Goal: Find specific page/section

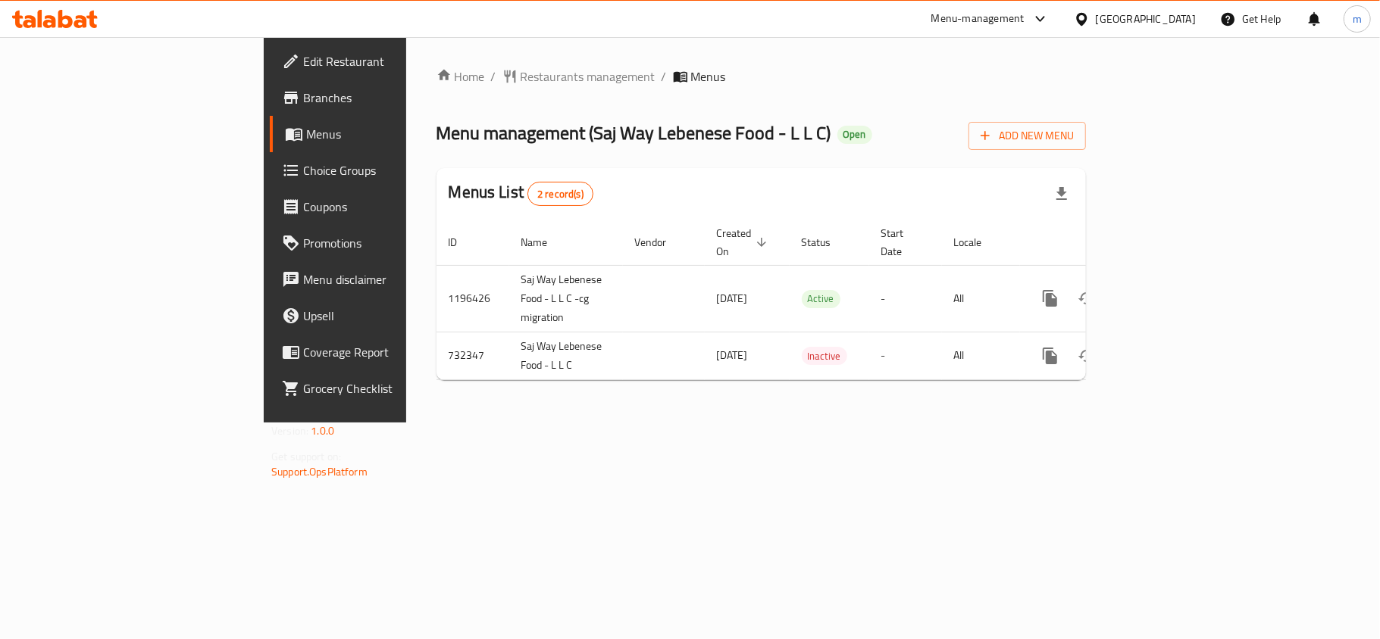
click at [436, 92] on div "Home / Restaurants management / Menus Menu management ( Saj Way Lebenese Food -…" at bounding box center [760, 229] width 649 height 325
click at [520, 74] on span "Restaurants management" at bounding box center [587, 76] width 135 height 18
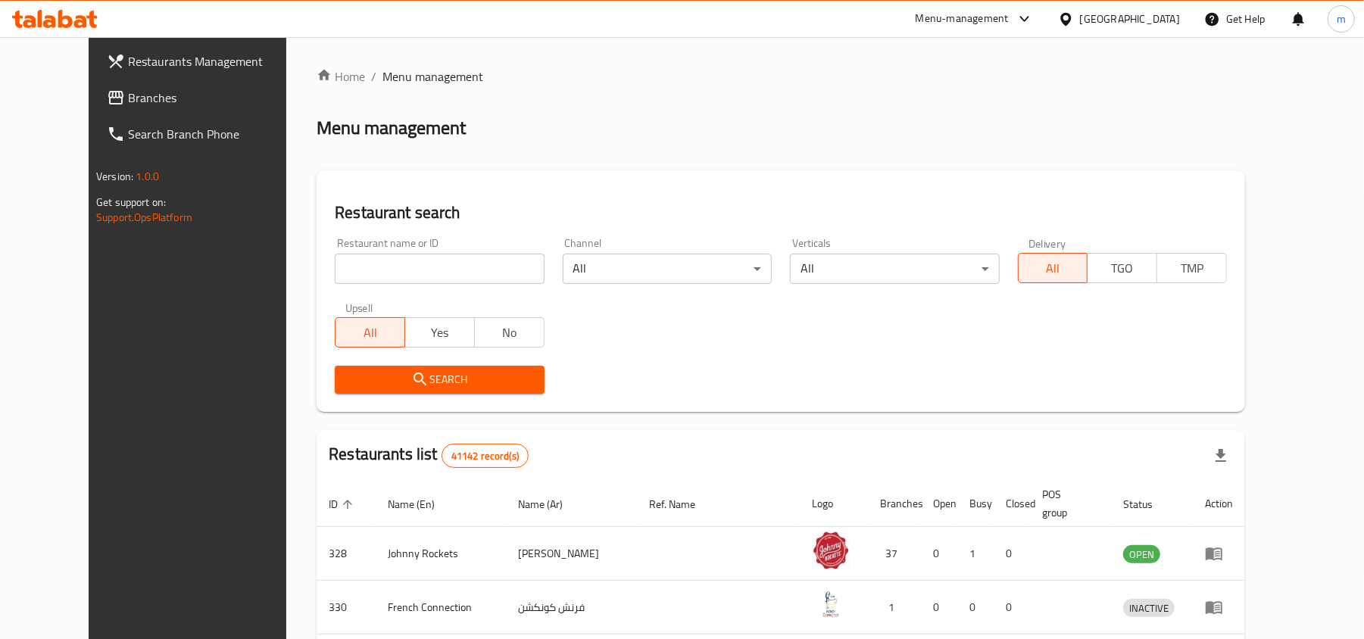
click at [347, 271] on input "search" at bounding box center [439, 269] width 209 height 30
paste input "646940"
type input "646940"
click button "Search" at bounding box center [439, 380] width 209 height 28
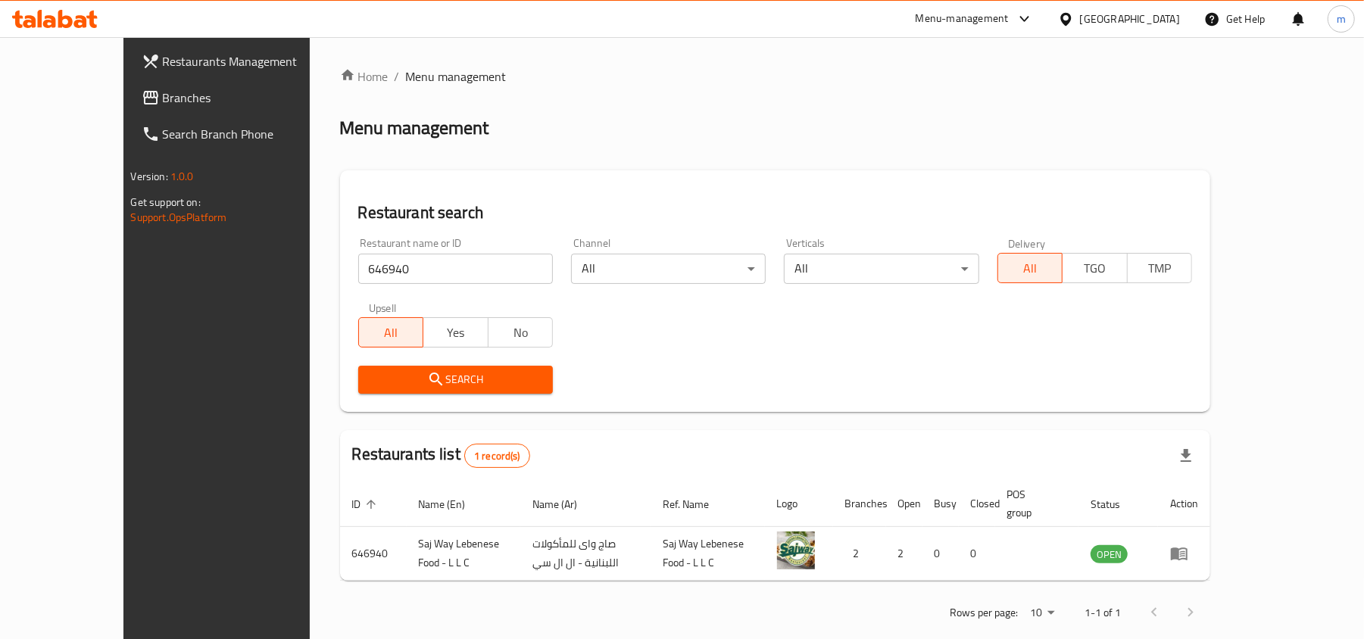
click at [163, 104] on span "Branches" at bounding box center [251, 98] width 177 height 18
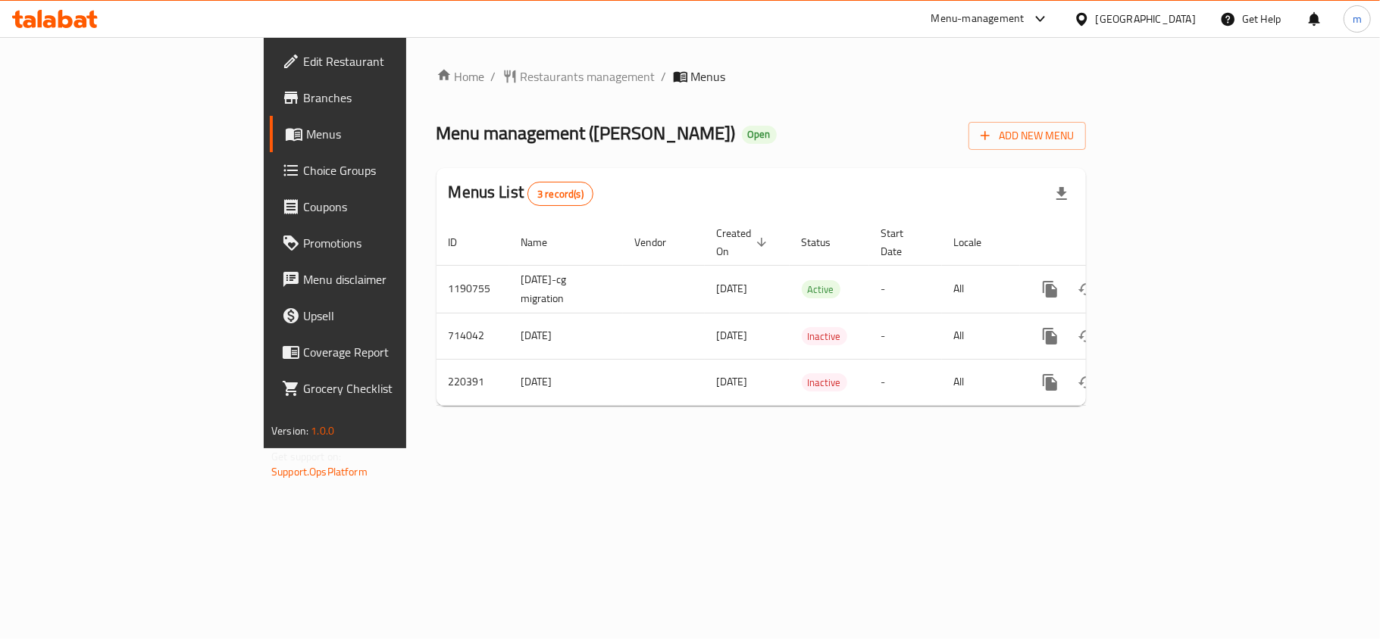
click at [520, 76] on span "Restaurants management" at bounding box center [587, 76] width 135 height 18
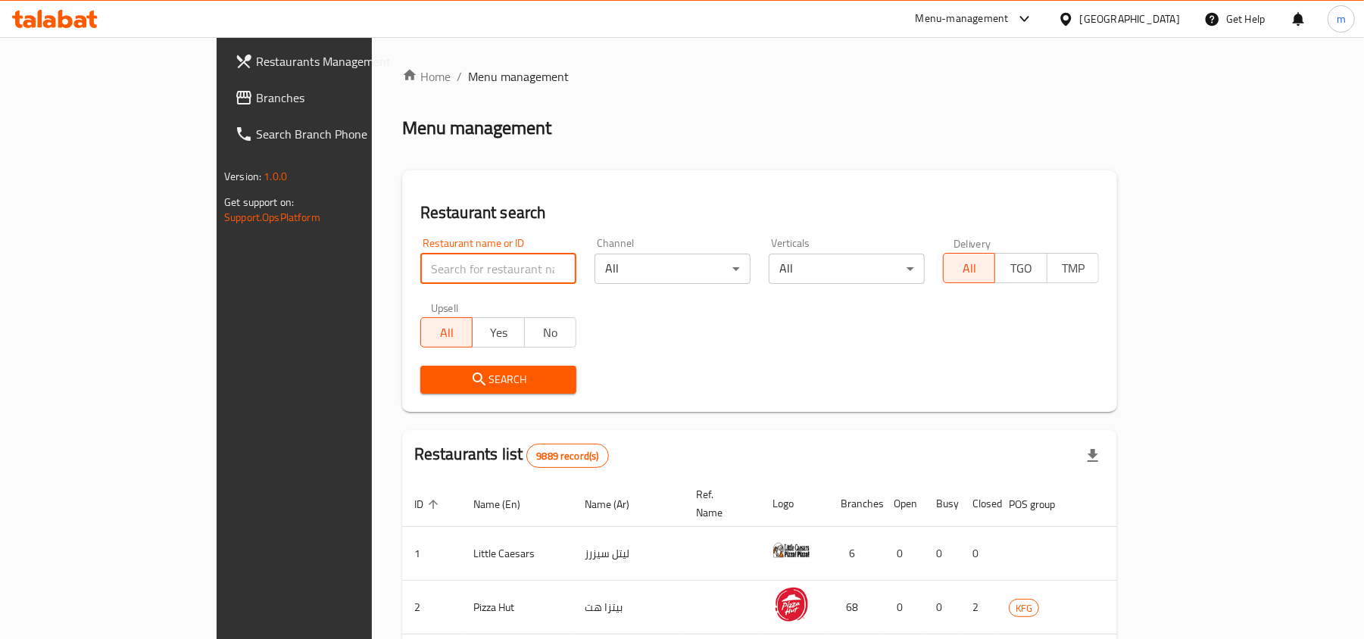
click at [426, 264] on input "search" at bounding box center [498, 269] width 156 height 30
paste input "625185"
type input "625185"
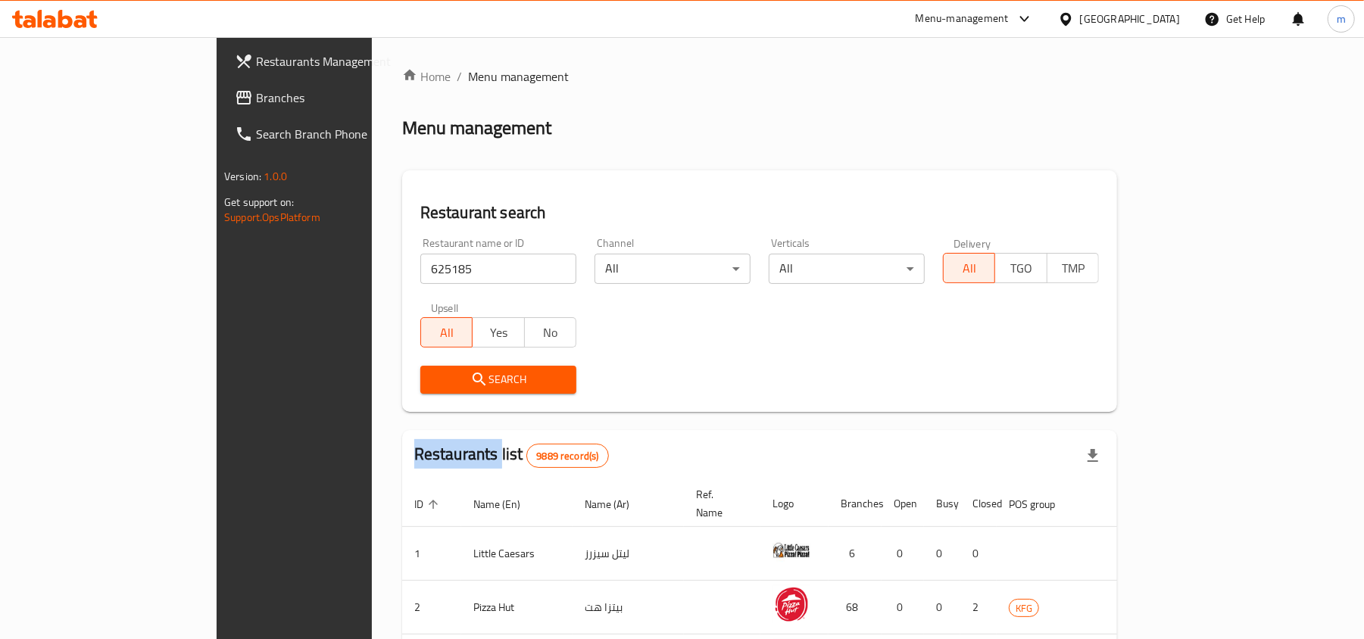
click at [427, 394] on div "Search" at bounding box center [498, 380] width 174 height 46
click at [433, 388] on span "Search" at bounding box center [499, 379] width 132 height 19
click at [429, 388] on div at bounding box center [682, 319] width 1364 height 639
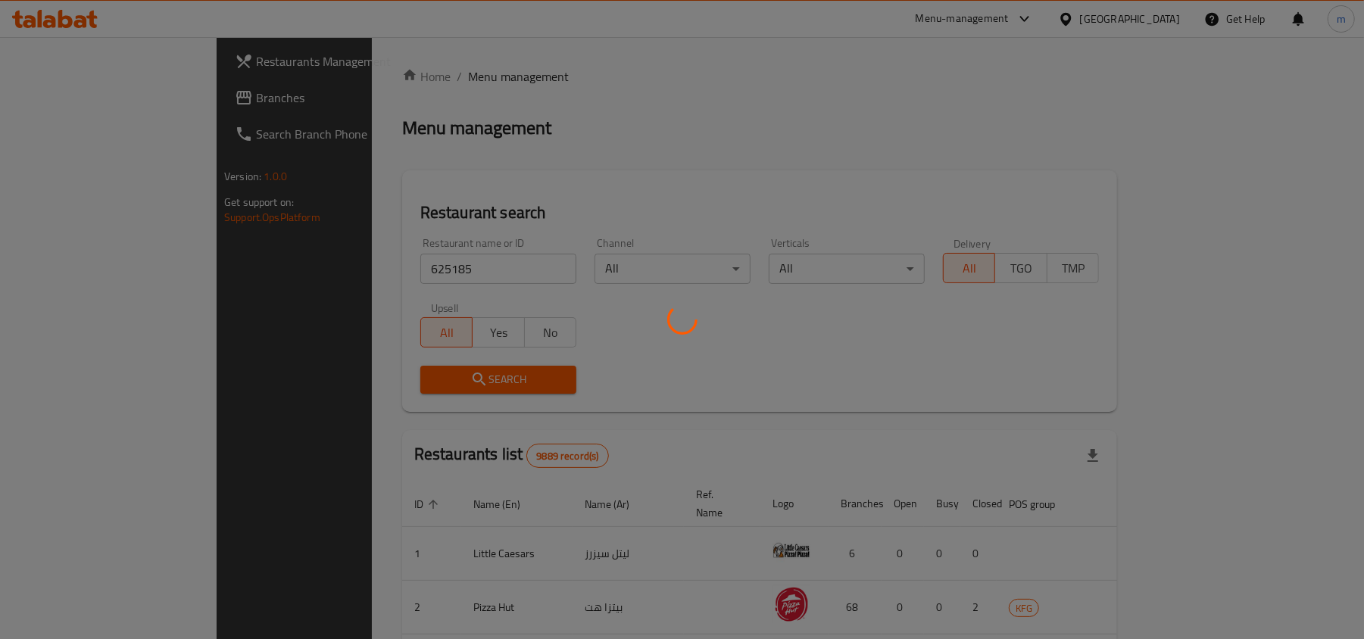
click at [515, 420] on div at bounding box center [682, 319] width 1364 height 639
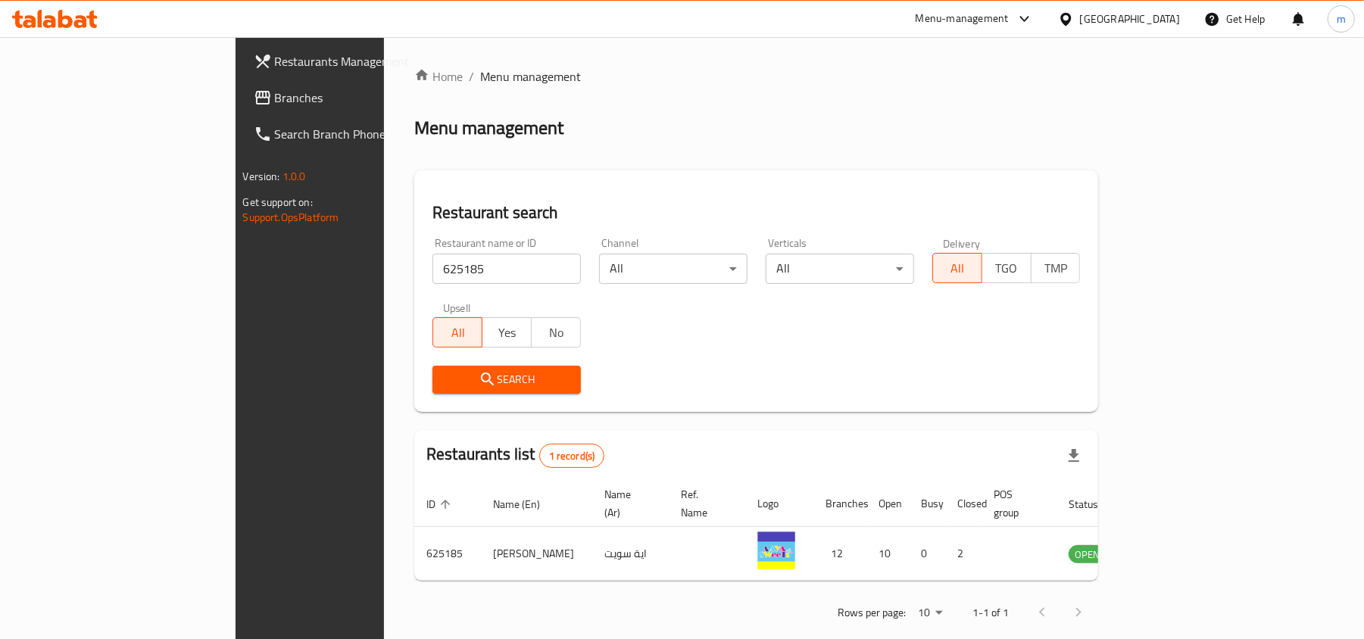
drag, startPoint x: 89, startPoint y: 91, endPoint x: 195, endPoint y: 55, distance: 112.1
click at [275, 91] on span "Branches" at bounding box center [363, 98] width 177 height 18
